Goal: Task Accomplishment & Management: Manage account settings

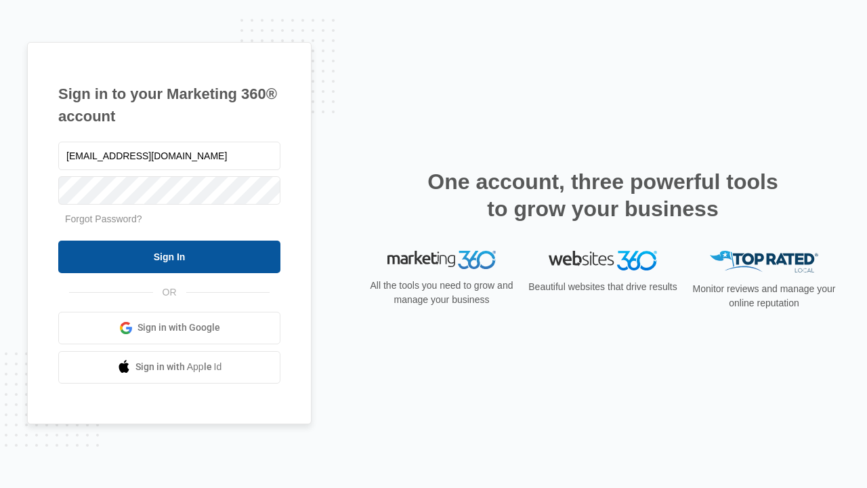
click at [169, 256] on input "Sign In" at bounding box center [169, 256] width 222 height 33
